Goal: Use online tool/utility: Utilize a website feature to perform a specific function

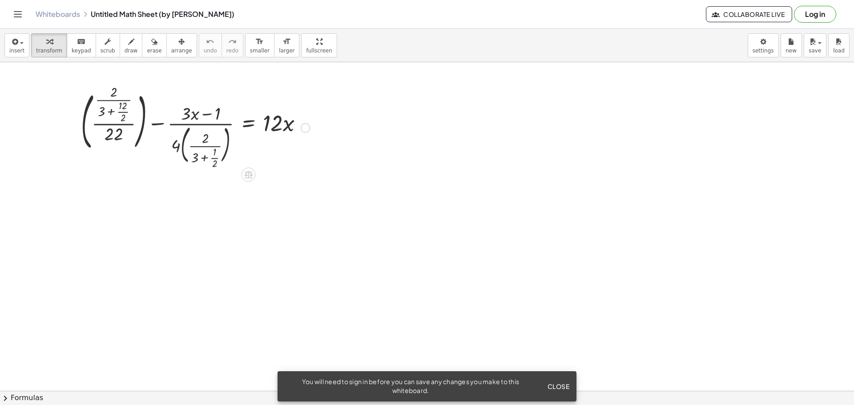
drag, startPoint x: 182, startPoint y: 82, endPoint x: 198, endPoint y: 99, distance: 23.9
click at [555, 384] on span "Close" at bounding box center [558, 387] width 22 height 8
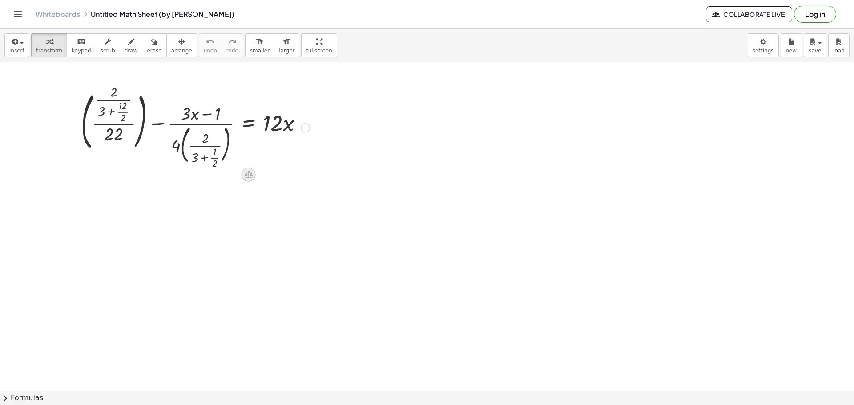
click at [251, 172] on icon at bounding box center [249, 175] width 8 height 8
click at [249, 177] on span "×" at bounding box center [248, 175] width 5 height 13
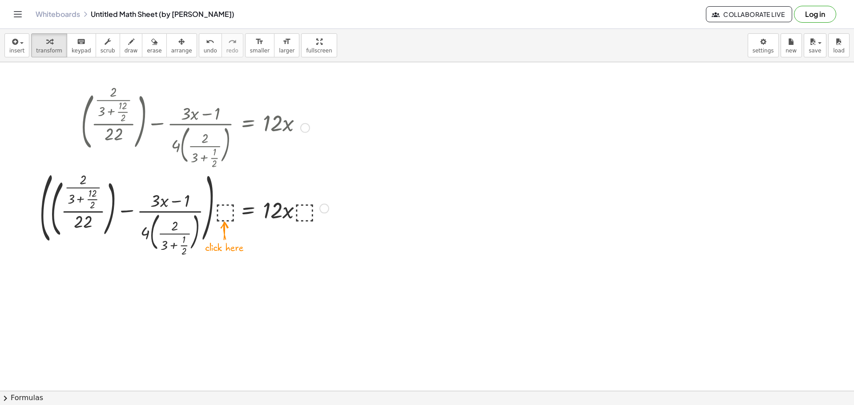
click at [220, 204] on div at bounding box center [184, 208] width 298 height 82
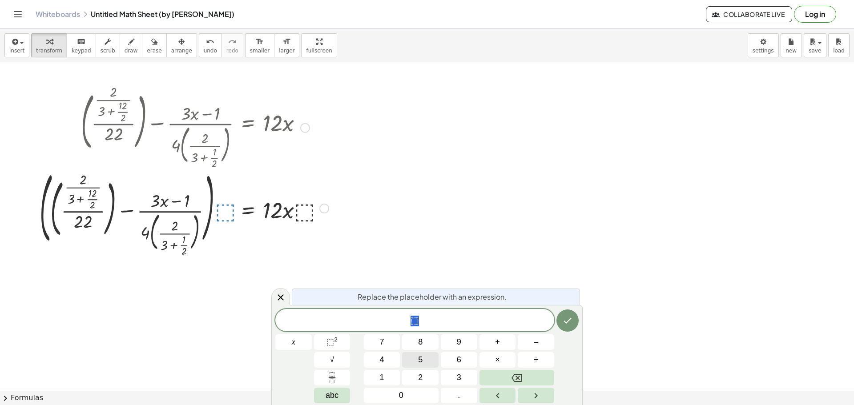
click at [403, 356] on button "5" at bounding box center [420, 360] width 36 height 16
click at [379, 360] on button "4" at bounding box center [382, 360] width 36 height 16
click at [570, 322] on icon "Done" at bounding box center [567, 320] width 11 height 11
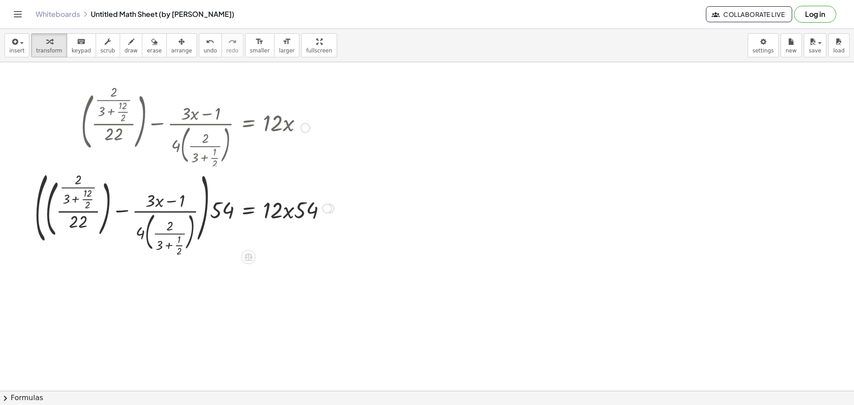
click at [329, 211] on div at bounding box center [327, 209] width 10 height 10
click at [400, 206] on li "Copy line as LaTeX" at bounding box center [381, 201] width 76 height 13
click at [305, 125] on div at bounding box center [305, 128] width 10 height 10
click at [352, 142] on span "Copy derivation as LaTeX" at bounding box center [359, 140] width 71 height 7
click at [321, 175] on div at bounding box center [184, 208] width 308 height 82
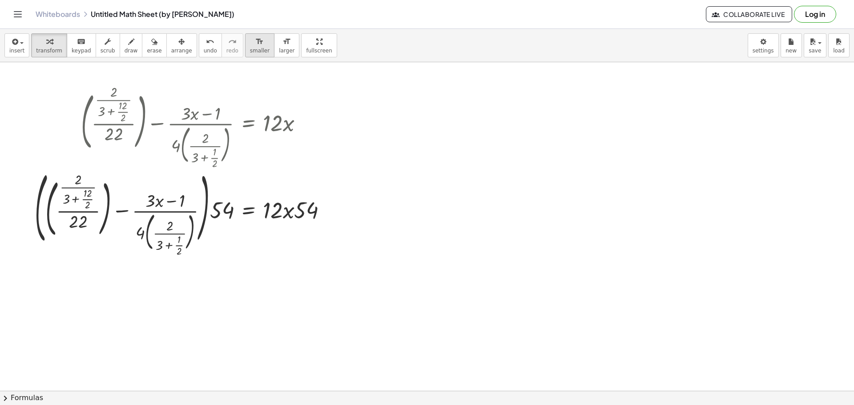
click at [250, 46] on div "format_size" at bounding box center [260, 41] width 20 height 11
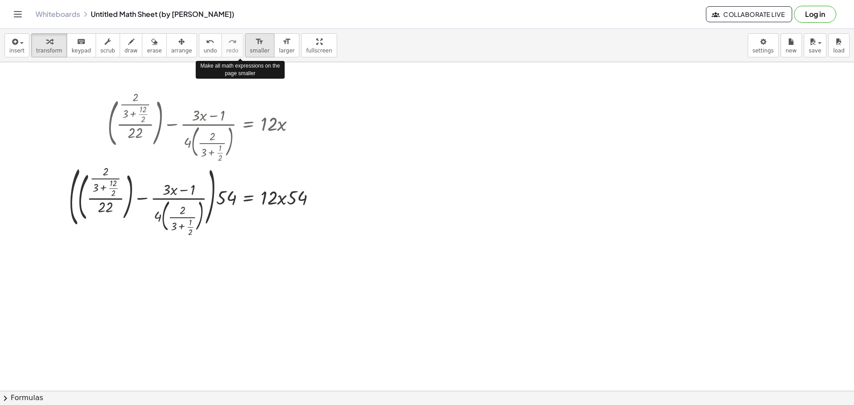
click at [250, 46] on div "format_size" at bounding box center [260, 41] width 20 height 11
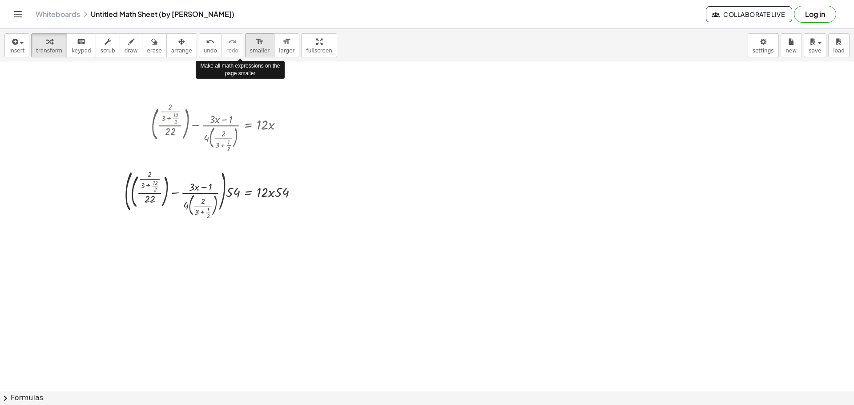
click at [250, 46] on div "format_size" at bounding box center [260, 41] width 20 height 11
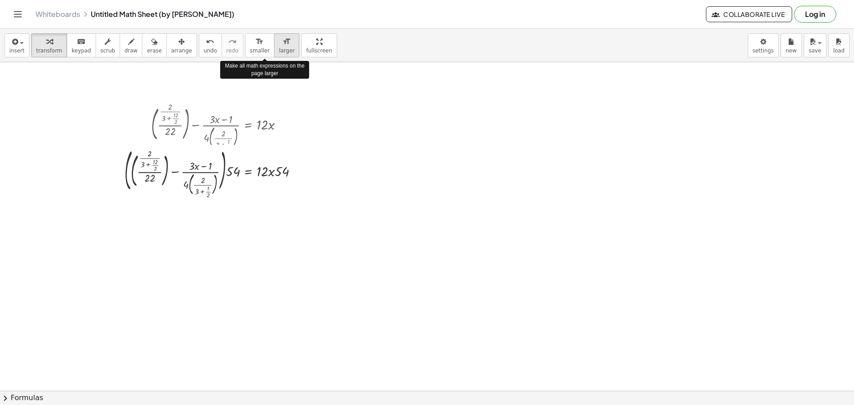
click at [274, 47] on button "format_size larger" at bounding box center [286, 45] width 25 height 24
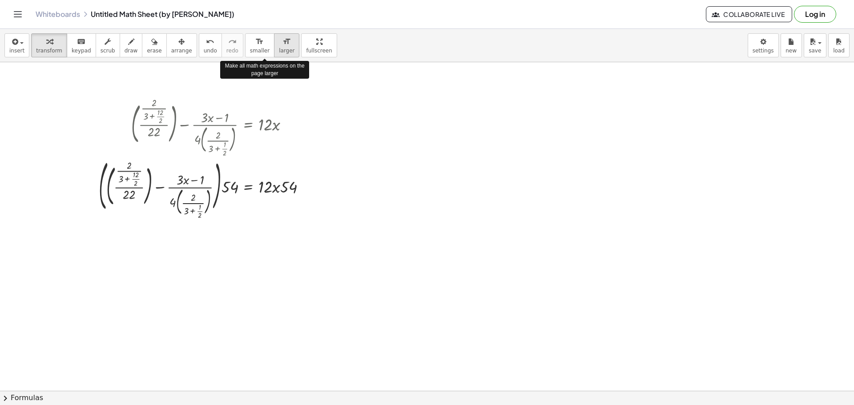
click at [274, 47] on button "format_size larger" at bounding box center [286, 45] width 25 height 24
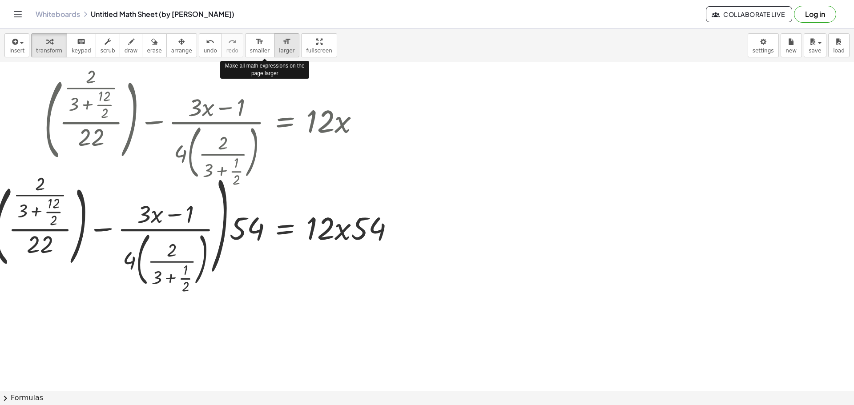
click at [274, 47] on button "format_size larger" at bounding box center [286, 45] width 25 height 24
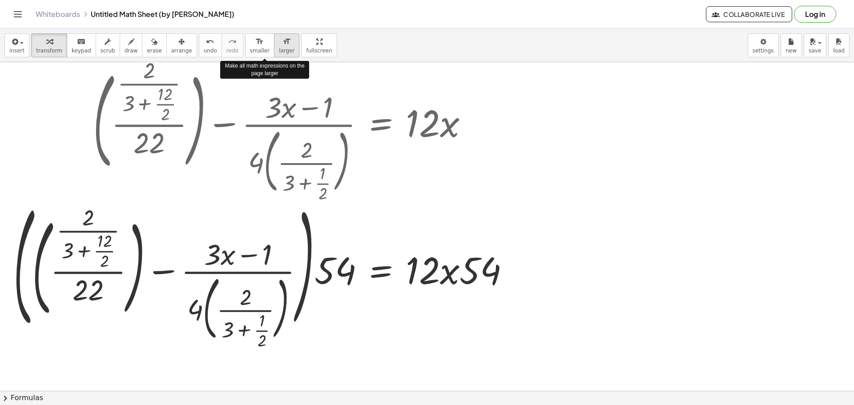
click at [274, 47] on button "format_size larger" at bounding box center [286, 45] width 25 height 24
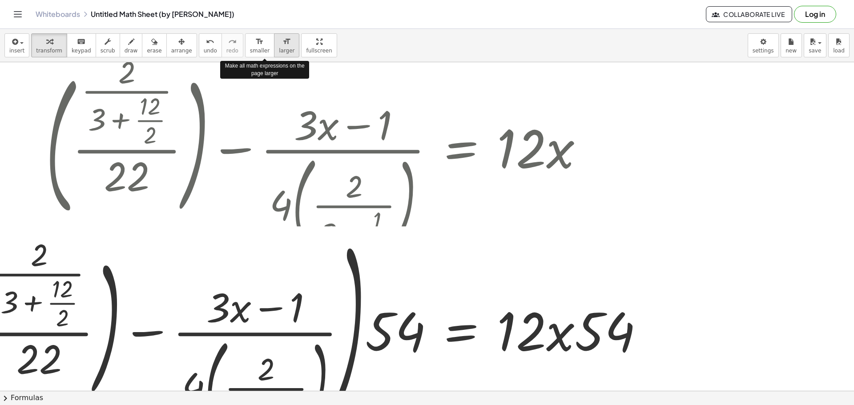
click at [274, 47] on button "format_size larger" at bounding box center [286, 45] width 25 height 24
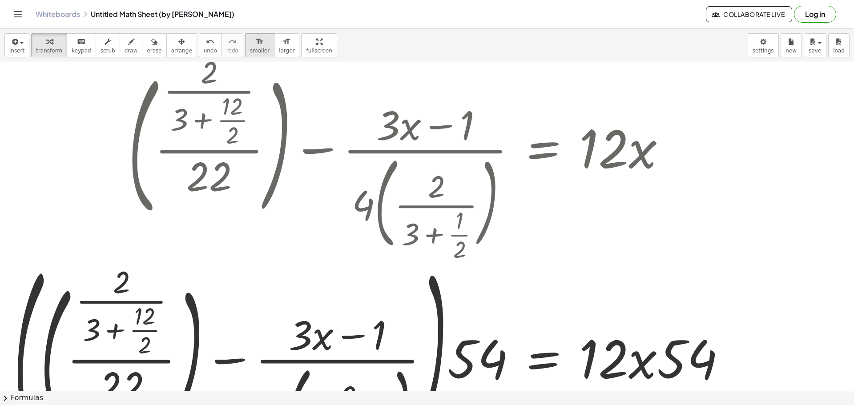
click at [250, 48] on span "smaller" at bounding box center [260, 51] width 20 height 6
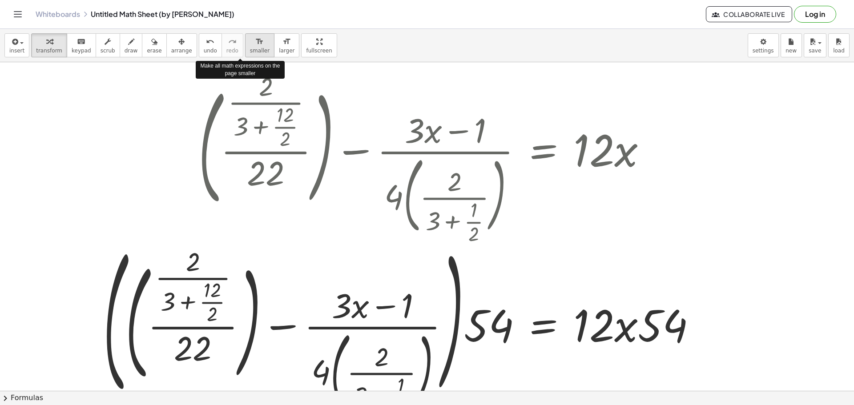
click at [250, 48] on span "smaller" at bounding box center [260, 51] width 20 height 6
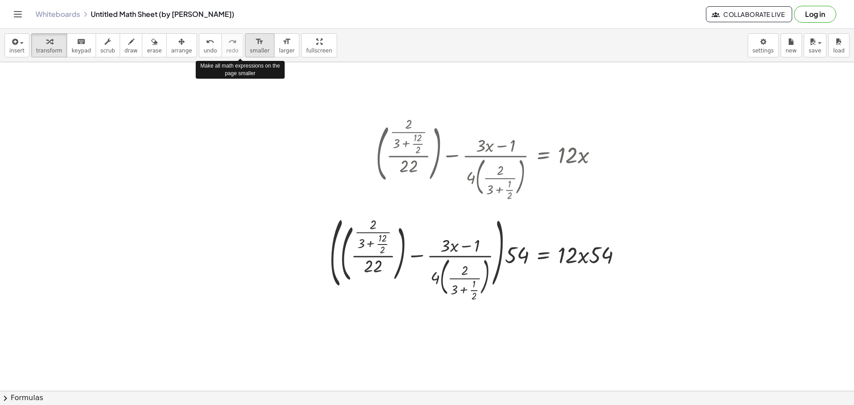
click at [250, 48] on span "smaller" at bounding box center [260, 51] width 20 height 6
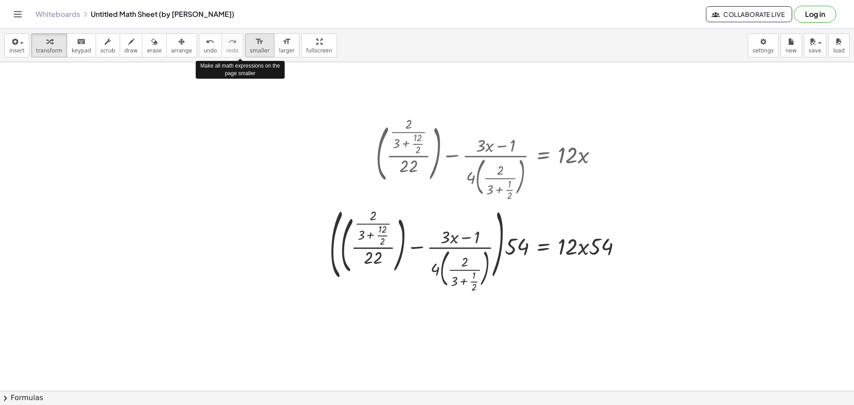
click at [250, 48] on span "smaller" at bounding box center [260, 51] width 20 height 6
